Goal: Task Accomplishment & Management: Manage account settings

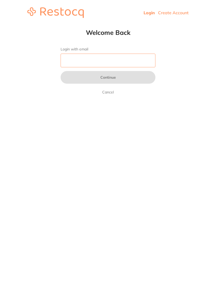
click at [70, 60] on input "Login with email" at bounding box center [108, 61] width 95 height 14
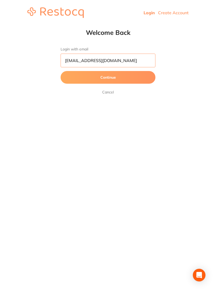
type input "[EMAIL_ADDRESS][DOMAIN_NAME]"
click at [79, 81] on button "Continue" at bounding box center [108, 77] width 95 height 13
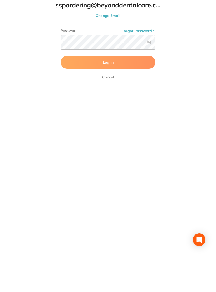
click at [81, 91] on button "Log In" at bounding box center [108, 97] width 95 height 13
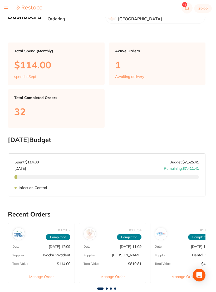
click at [6, 8] on button at bounding box center [6, 8] width 4 height 1
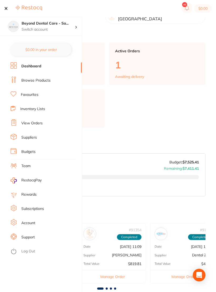
click at [26, 111] on link "Inventory Lists" at bounding box center [32, 108] width 25 height 5
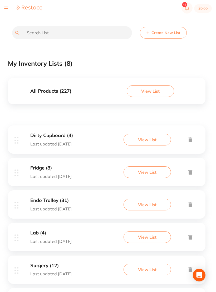
click at [50, 136] on h3 "Dirty Cupboard (4)" at bounding box center [51, 136] width 43 height 6
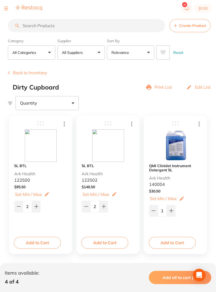
click at [111, 145] on img at bounding box center [108, 145] width 32 height 32
click at [98, 179] on div "5L BTL Ark Health 122502" at bounding box center [108, 172] width 53 height 19
click at [89, 168] on b "5L BTL" at bounding box center [88, 165] width 12 height 4
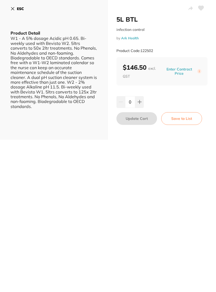
click at [17, 8] on b "ESC" at bounding box center [20, 8] width 7 height 5
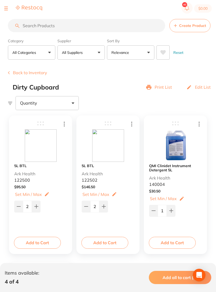
click at [36, 206] on icon at bounding box center [36, 206] width 3 height 3
click at [34, 207] on button at bounding box center [36, 206] width 9 height 12
type input "4"
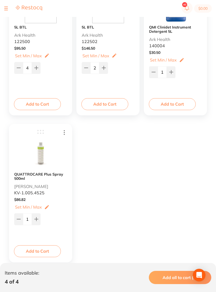
scroll to position [153, 0]
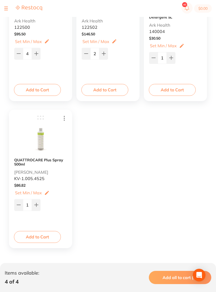
click at [18, 204] on icon at bounding box center [19, 204] width 4 height 4
type input "0"
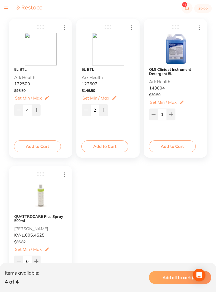
scroll to position [0, 0]
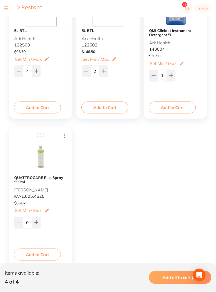
click at [34, 208] on p "Set Min / Max" at bounding box center [28, 210] width 27 height 5
click at [20, 215] on input "0" at bounding box center [19, 217] width 11 height 8
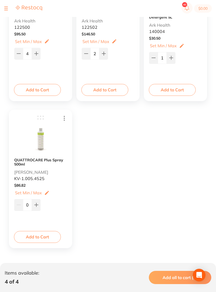
click at [47, 190] on icon at bounding box center [46, 193] width 5 height 6
click at [27, 196] on p "/" at bounding box center [27, 200] width 2 height 8
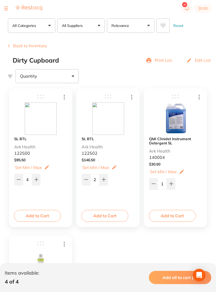
scroll to position [0, 0]
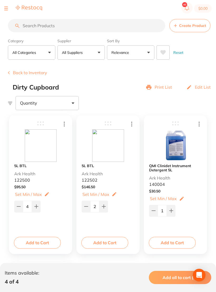
click at [6, 9] on div at bounding box center [6, 8] width 4 height 6
click at [8, 8] on div at bounding box center [23, 8] width 38 height 6
click at [27, 74] on button "Back to Inventory" at bounding box center [27, 72] width 39 height 5
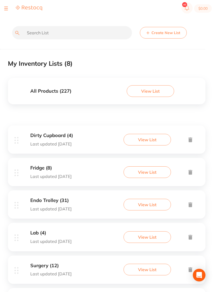
click at [51, 169] on h3 "Fridge (8)" at bounding box center [50, 168] width 41 height 6
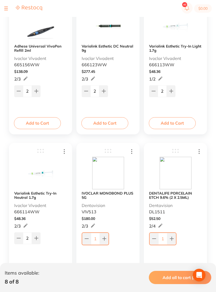
scroll to position [136, 0]
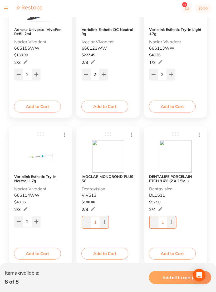
click at [170, 218] on button at bounding box center [171, 222] width 9 height 12
type input "2"
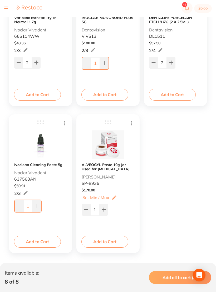
scroll to position [300, 0]
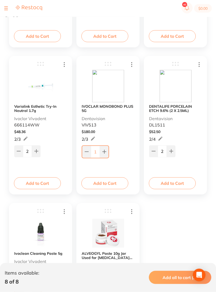
click at [103, 151] on icon at bounding box center [104, 151] width 4 height 4
type input "2"
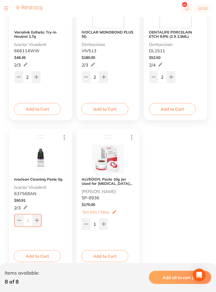
scroll to position [281, 0]
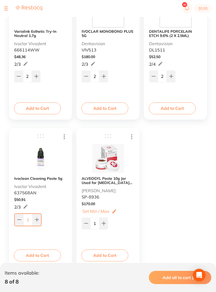
click at [37, 219] on icon at bounding box center [37, 219] width 4 height 4
click at [22, 217] on button at bounding box center [18, 219] width 9 height 12
type input "1"
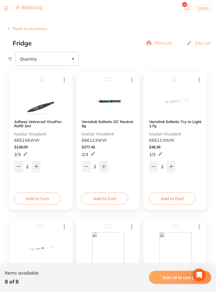
scroll to position [44, 0]
click at [82, 169] on button at bounding box center [86, 166] width 9 height 12
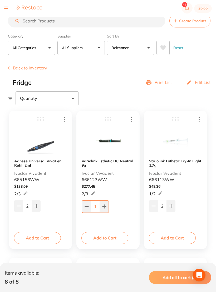
scroll to position [0, 0]
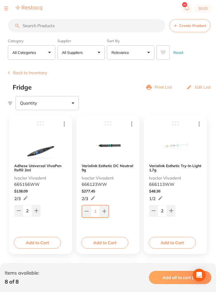
click at [105, 207] on button at bounding box center [104, 211] width 9 height 12
type input "2"
click at [23, 74] on button "Back to Inventory" at bounding box center [27, 72] width 39 height 5
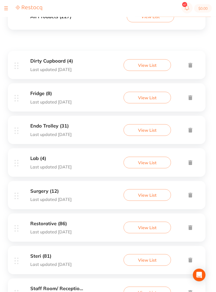
scroll to position [94, 0]
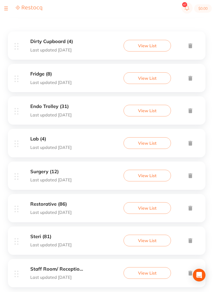
click at [52, 142] on div "Lab (4) Last updated [DATE]" at bounding box center [50, 142] width 41 height 13
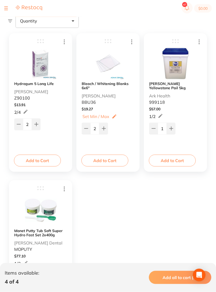
scroll to position [82, 0]
click at [173, 128] on icon at bounding box center [171, 128] width 4 height 4
type input "2"
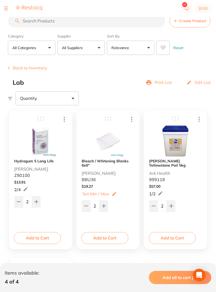
scroll to position [0, 0]
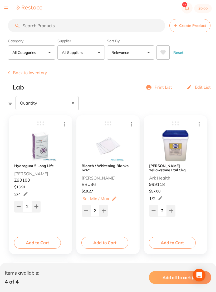
click at [22, 74] on button "Back to Inventory" at bounding box center [27, 72] width 39 height 5
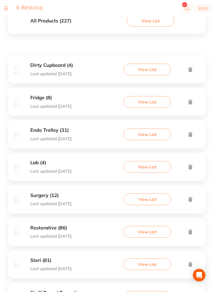
scroll to position [94, 0]
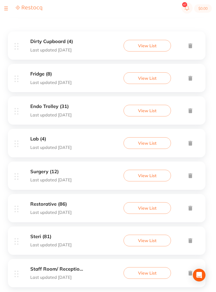
click at [41, 177] on p "Last updated [DATE]" at bounding box center [50, 179] width 41 height 5
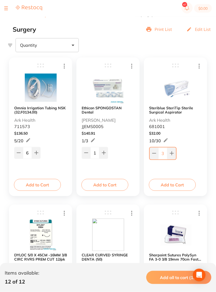
scroll to position [58, 0]
click at [19, 157] on button at bounding box center [18, 153] width 9 height 12
click at [18, 156] on button at bounding box center [18, 153] width 9 height 12
type input "4"
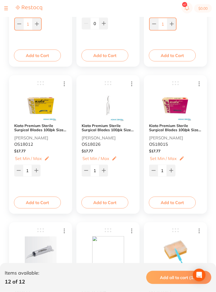
scroll to position [334, 0]
click at [19, 170] on icon at bounding box center [18, 170] width 3 height 0
type input "0"
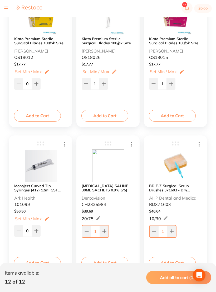
scroll to position [424, 0]
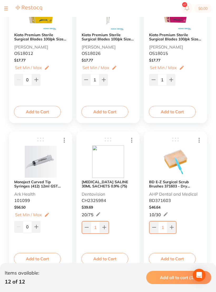
click at [64, 138] on icon at bounding box center [64, 140] width 1 height 5
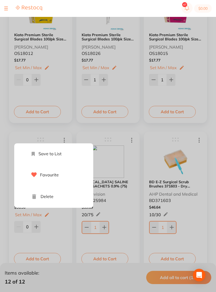
click at [51, 195] on li "Delete" at bounding box center [59, 196] width 69 height 22
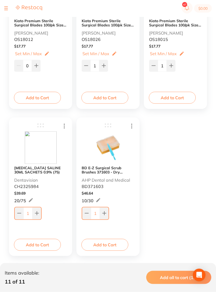
scroll to position [446, 0]
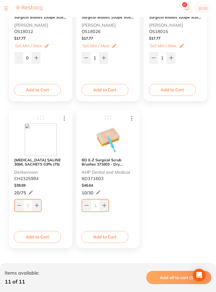
click at [36, 204] on icon at bounding box center [37, 205] width 4 height 4
click at [28, 206] on input "2" at bounding box center [27, 205] width 9 height 12
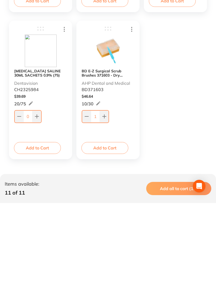
scroll to position [455, 0]
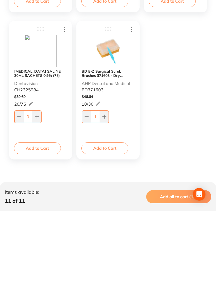
type input "2"
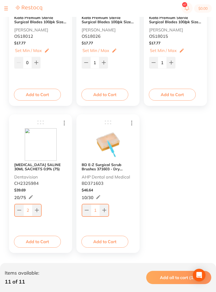
scroll to position [446, 0]
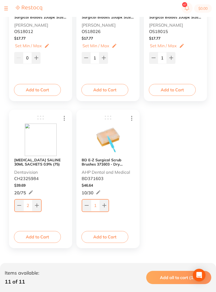
click at [107, 165] on b "BD E-Z Surgical Scrub Brushes 371603 - Dry Brush/Sponge (Sterile)" at bounding box center [108, 162] width 53 height 8
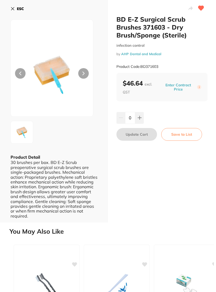
click at [18, 12] on button "ESC" at bounding box center [17, 8] width 13 height 9
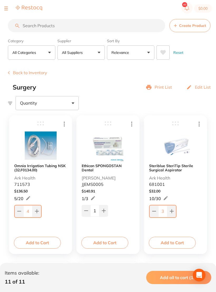
scroll to position [446, 0]
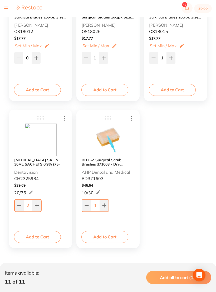
click at [93, 204] on input "1" at bounding box center [95, 205] width 9 height 12
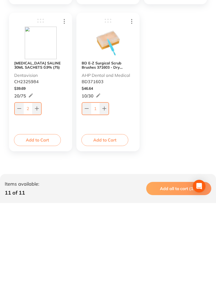
click at [97, 191] on input "1" at bounding box center [95, 197] width 9 height 12
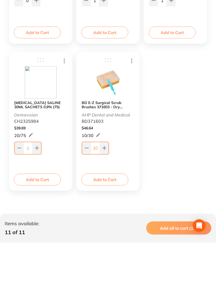
type input "30"
click at [51, 150] on div "[MEDICAL_DATA] SALINE 30ML SACHETS 0.9% (75) Dentavision CH2325984" at bounding box center [40, 161] width 53 height 23
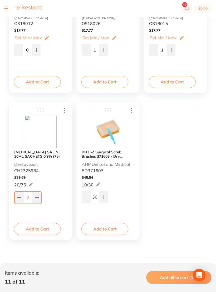
click at [28, 191] on input "2" at bounding box center [27, 197] width 9 height 12
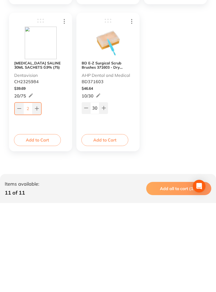
click at [29, 191] on input "2" at bounding box center [27, 197] width 9 height 12
click at [32, 191] on button at bounding box center [36, 197] width 9 height 12
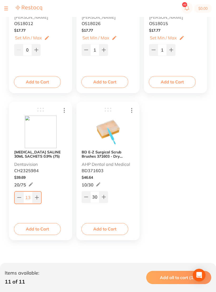
click at [29, 196] on input "13" at bounding box center [27, 197] width 9 height 12
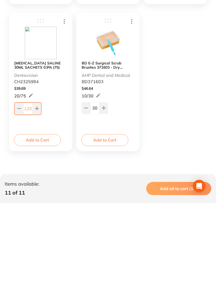
type input "120"
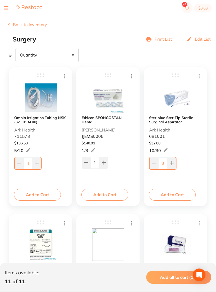
scroll to position [48, 0]
click at [160, 161] on input "3" at bounding box center [162, 163] width 9 height 12
click at [166, 162] on input "3" at bounding box center [162, 163] width 9 height 12
type input "40"
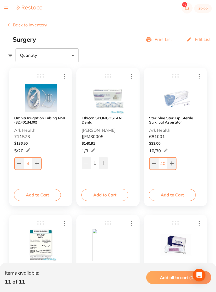
click at [194, 156] on div "40" at bounding box center [175, 163] width 53 height 14
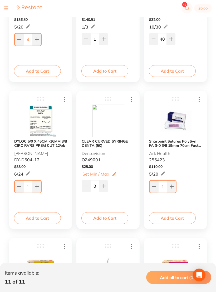
scroll to position [172, 0]
click at [166, 186] on input "1" at bounding box center [162, 186] width 9 height 12
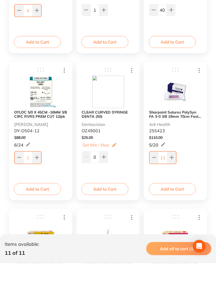
type input "12"
click at [124, 179] on div "0" at bounding box center [108, 185] width 53 height 13
